Goal: Book appointment/travel/reservation

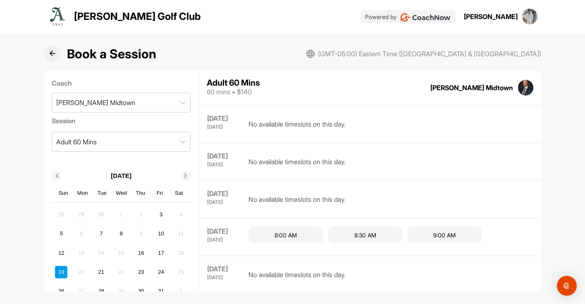
scroll to position [432, 0]
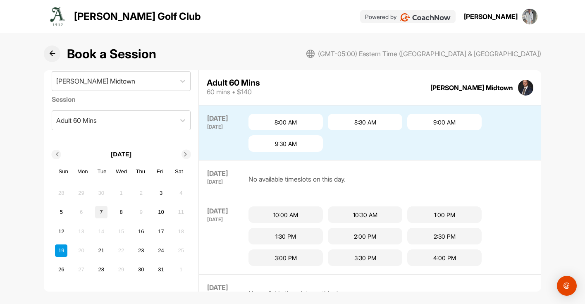
click at [100, 208] on div "7" at bounding box center [101, 212] width 12 height 12
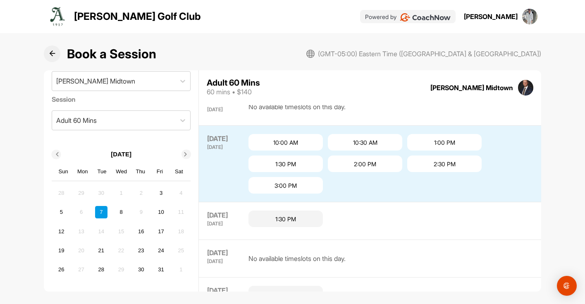
scroll to position [241, 0]
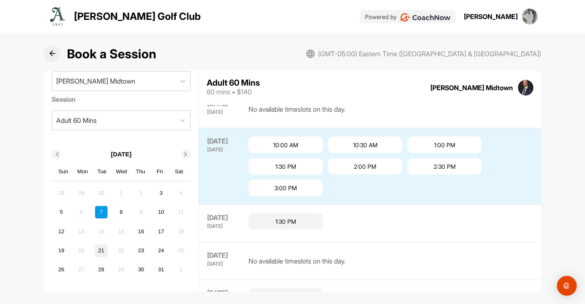
click at [103, 249] on div "21" at bounding box center [101, 250] width 12 height 12
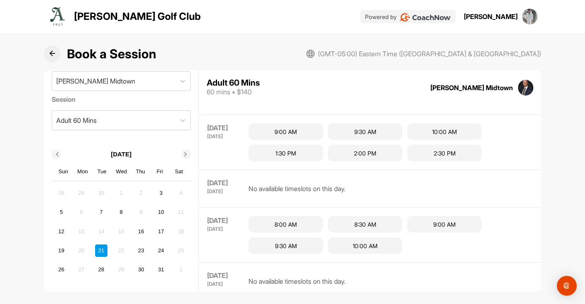
scroll to position [492, 0]
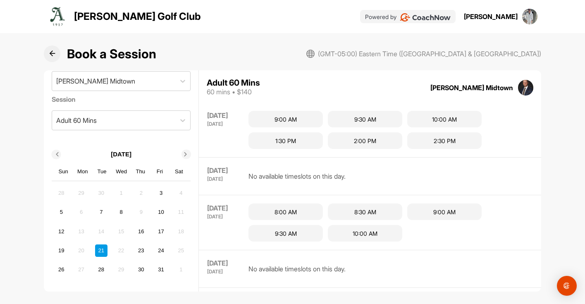
click at [246, 264] on div "[DATE] [DATE] No available timeslots on this day." at bounding box center [370, 269] width 342 height 38
click at [64, 231] on div "12" at bounding box center [61, 231] width 12 height 12
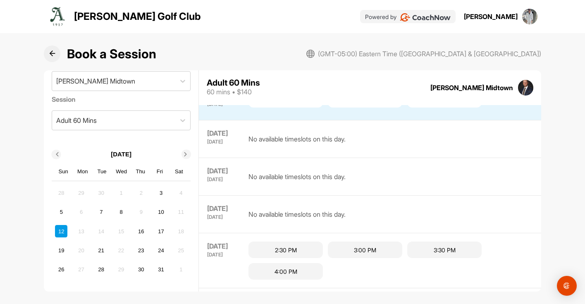
scroll to position [302, 0]
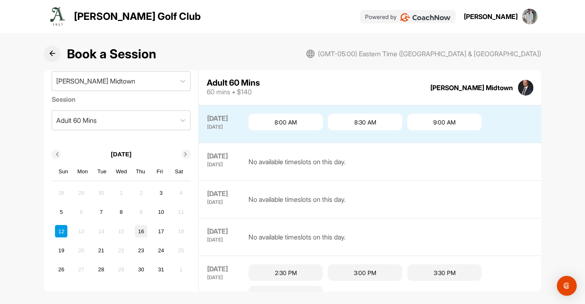
click at [147, 226] on div "16" at bounding box center [141, 231] width 12 height 12
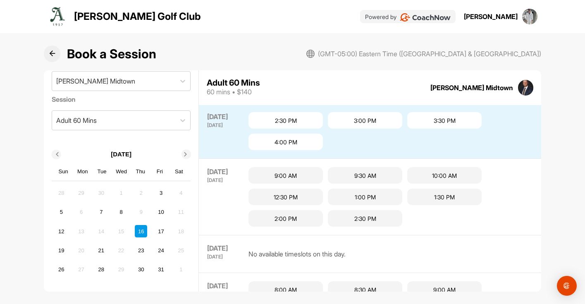
scroll to position [263, 0]
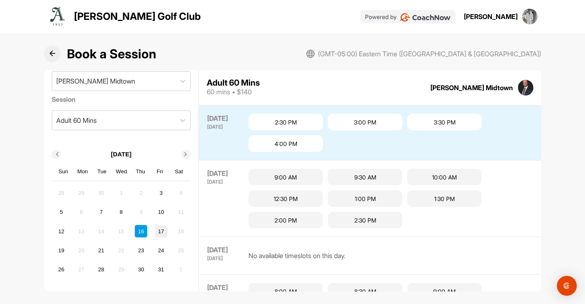
click at [162, 230] on div "17" at bounding box center [161, 231] width 12 height 12
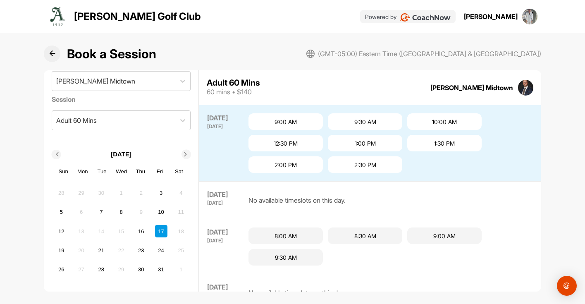
scroll to position [281, 0]
click at [160, 215] on div "10" at bounding box center [161, 212] width 12 height 12
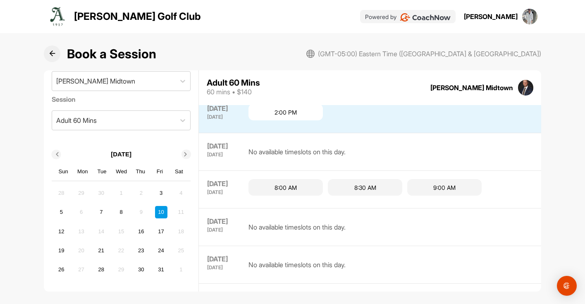
scroll to position [302, 0]
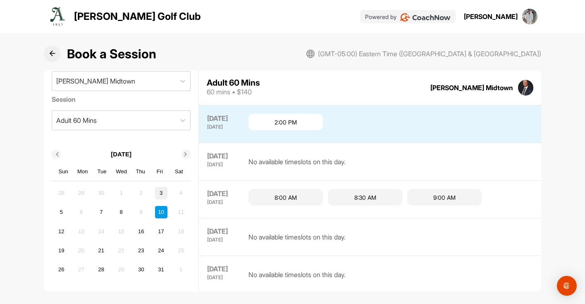
click at [159, 195] on div "3" at bounding box center [161, 193] width 12 height 12
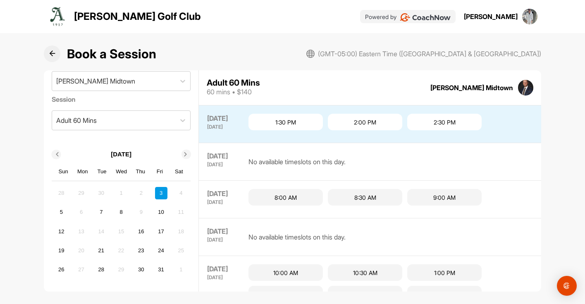
scroll to position [263, 0]
click at [159, 272] on div "31" at bounding box center [161, 269] width 12 height 12
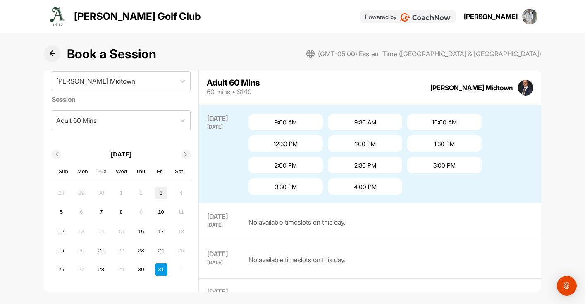
click at [160, 191] on div "3" at bounding box center [161, 193] width 12 height 12
